Goal: Navigation & Orientation: Find specific page/section

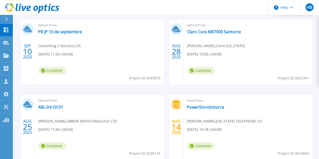
scroll to position [157, 0]
click at [186, 109] on link "PowerStoreSnturce" at bounding box center [204, 107] width 37 height 5
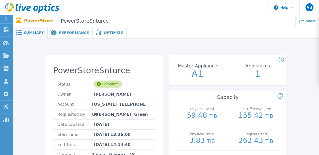
click at [76, 31] on span "Performance" at bounding box center [74, 33] width 30 height 4
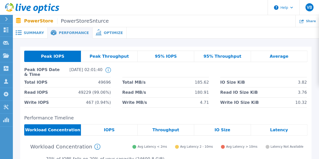
click at [104, 34] on span "Optimize" at bounding box center [113, 33] width 19 height 4
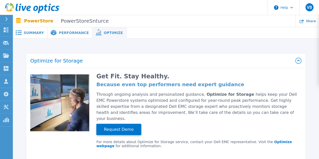
click at [38, 32] on span "Summary" at bounding box center [34, 33] width 20 height 4
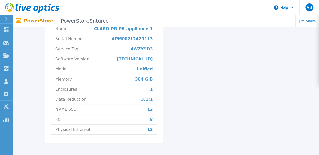
scroll to position [228, 0]
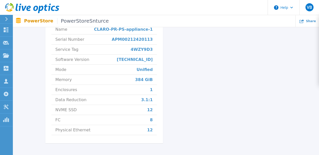
click at [144, 40] on span "APM00212420113" at bounding box center [132, 40] width 41 height 10
copy span "APM00212420113"
